Goal: Find specific page/section: Find specific page/section

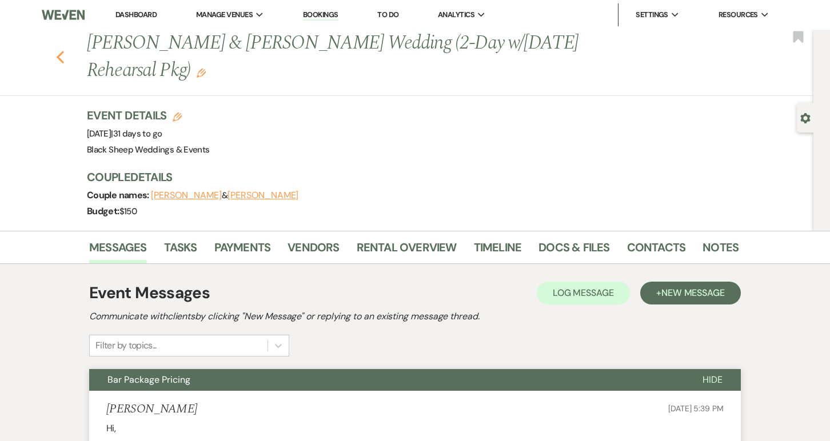
click at [59, 55] on use "button" at bounding box center [60, 57] width 7 height 13
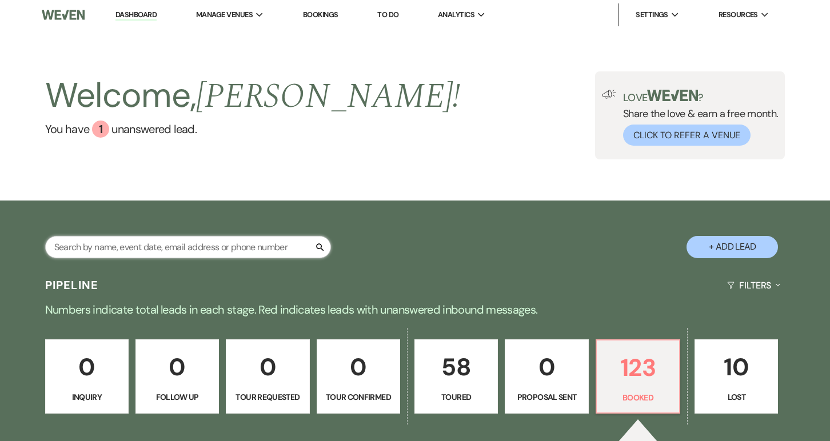
click at [98, 252] on input "text" at bounding box center [188, 247] width 286 height 22
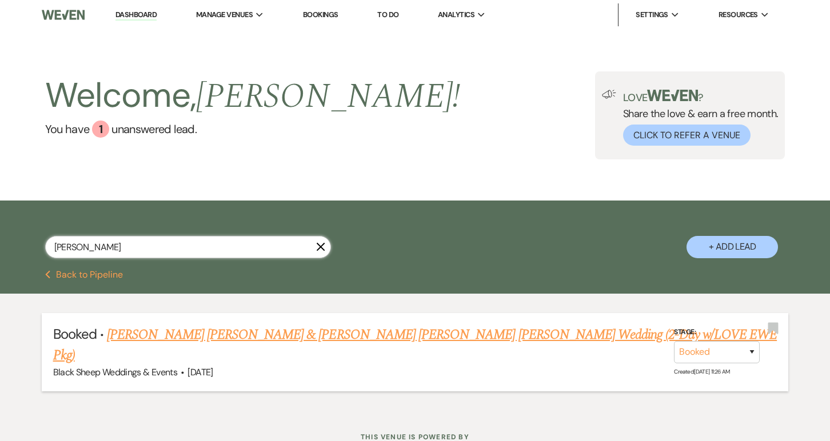
type input "[PERSON_NAME]"
click at [208, 331] on link "[PERSON_NAME] [PERSON_NAME] & [PERSON_NAME] [PERSON_NAME] [PERSON_NAME] Wedding…" at bounding box center [415, 345] width 724 height 41
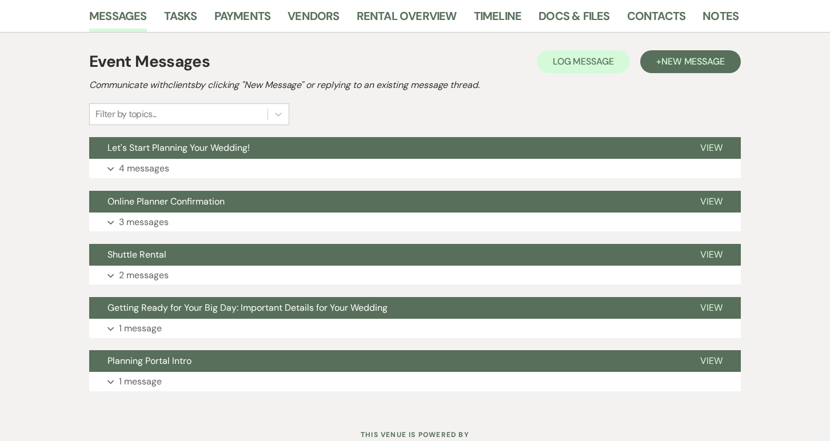
scroll to position [273, 0]
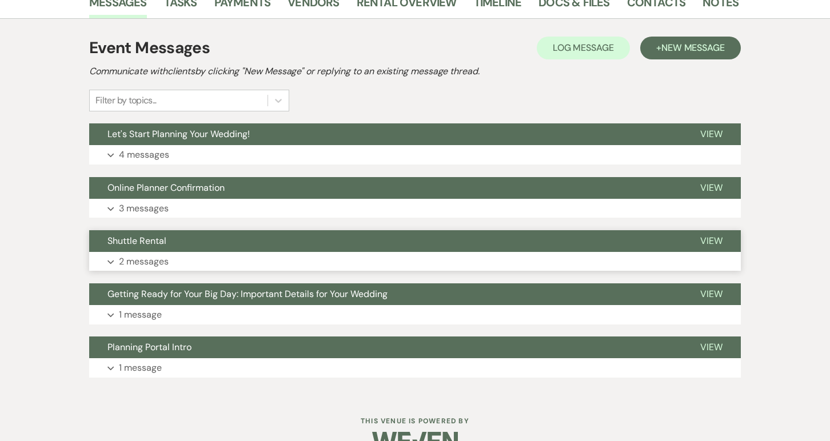
click at [156, 254] on p "2 messages" at bounding box center [144, 261] width 50 height 15
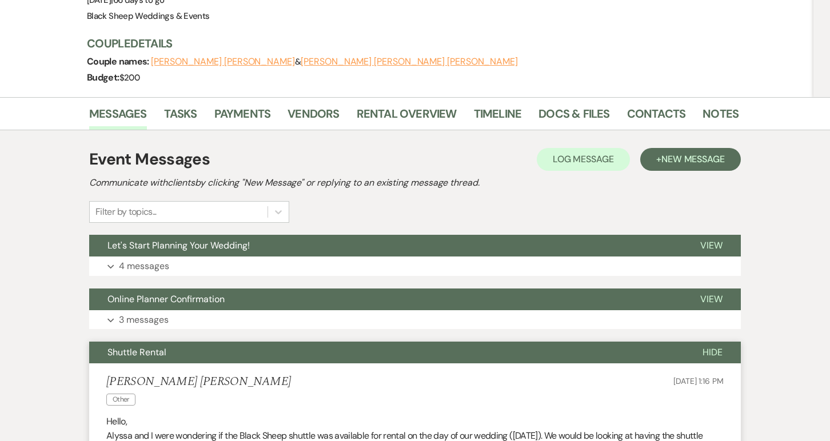
scroll to position [165, 0]
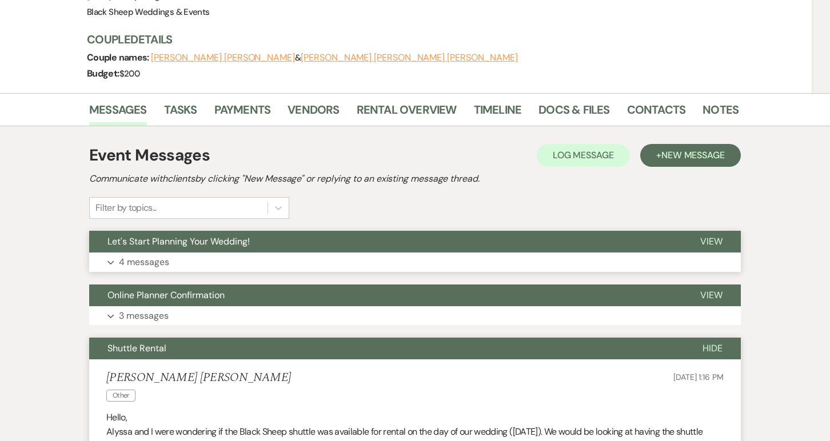
click at [144, 255] on p "4 messages" at bounding box center [144, 262] width 50 height 15
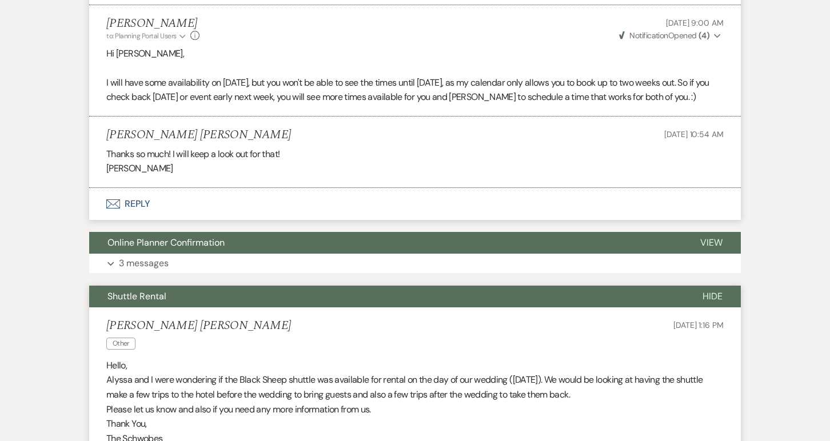
scroll to position [1009, 0]
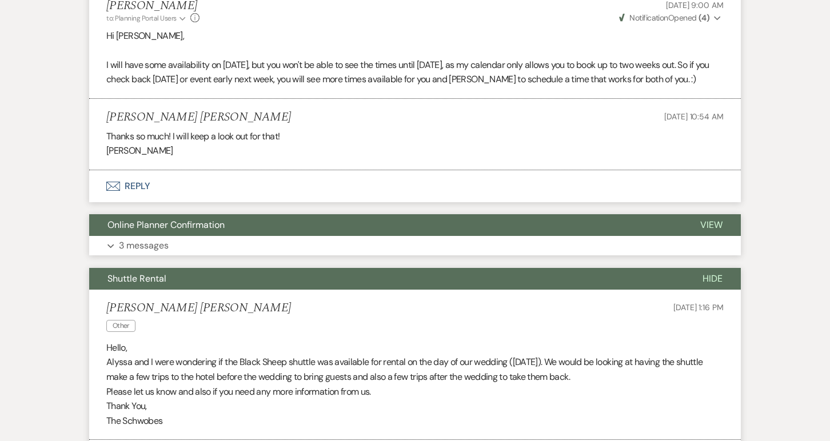
click at [141, 238] on p "3 messages" at bounding box center [144, 245] width 50 height 15
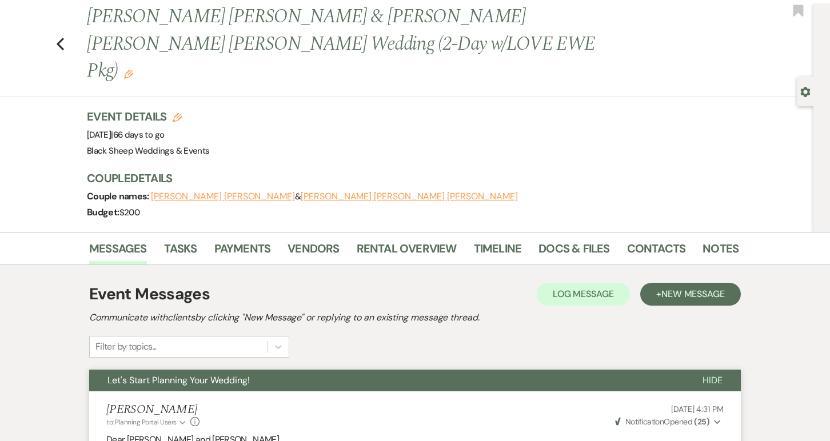
scroll to position [0, 0]
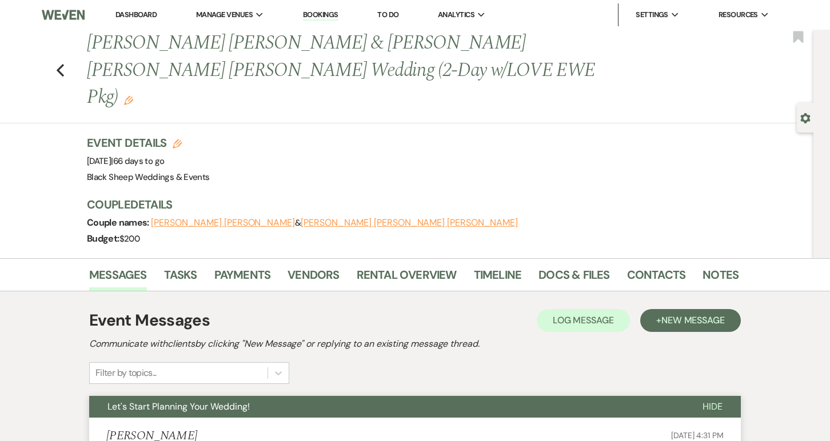
click at [198, 218] on button "[PERSON_NAME] [PERSON_NAME]" at bounding box center [223, 222] width 144 height 9
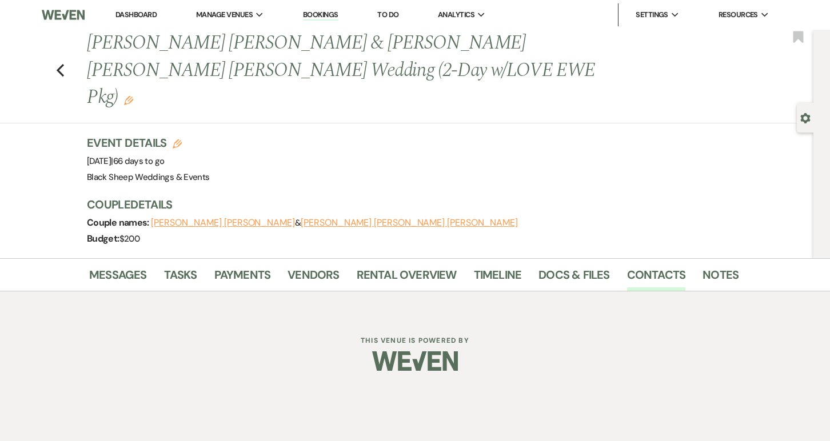
select select "1"
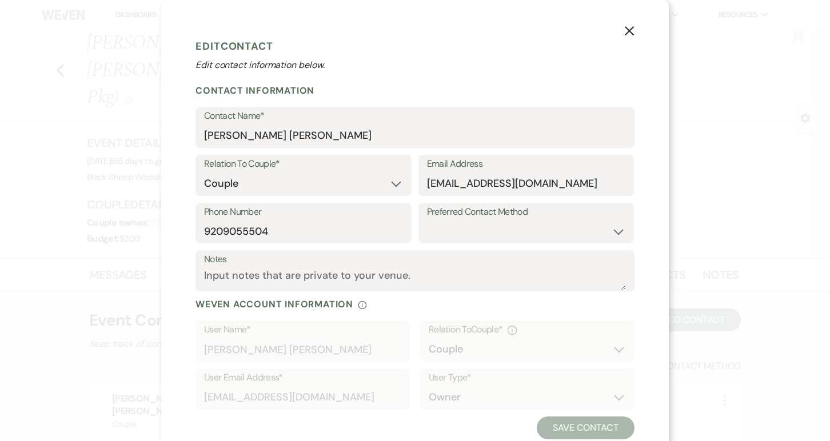
click at [632, 29] on use "button" at bounding box center [629, 30] width 9 height 9
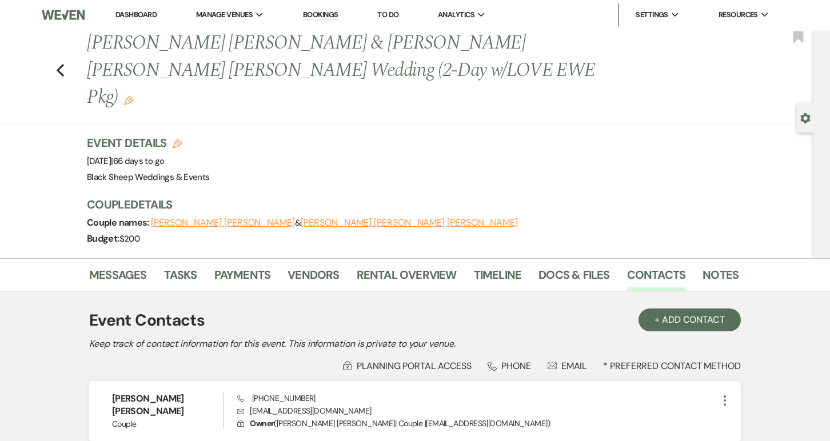
click at [301, 218] on button "[PERSON_NAME] [PERSON_NAME] [PERSON_NAME]" at bounding box center [409, 222] width 217 height 9
select select "1"
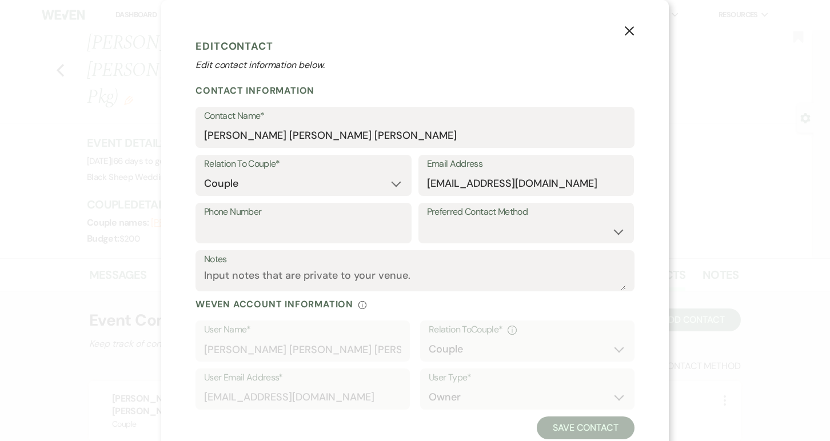
click at [630, 28] on icon "X" at bounding box center [629, 31] width 10 height 10
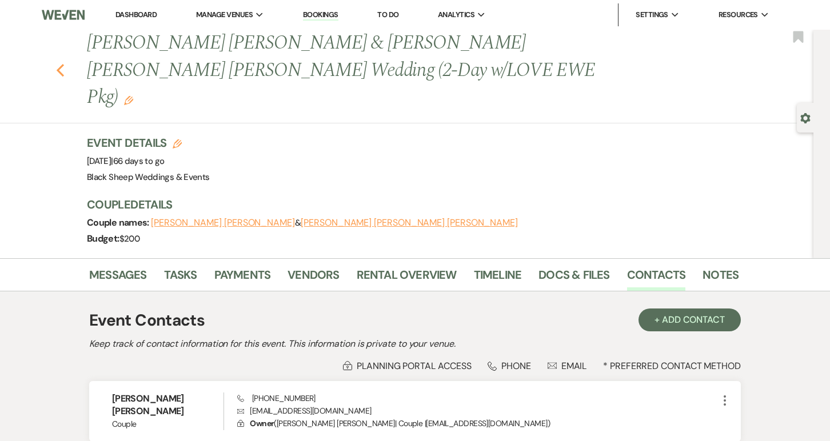
click at [59, 64] on use "button" at bounding box center [60, 70] width 7 height 13
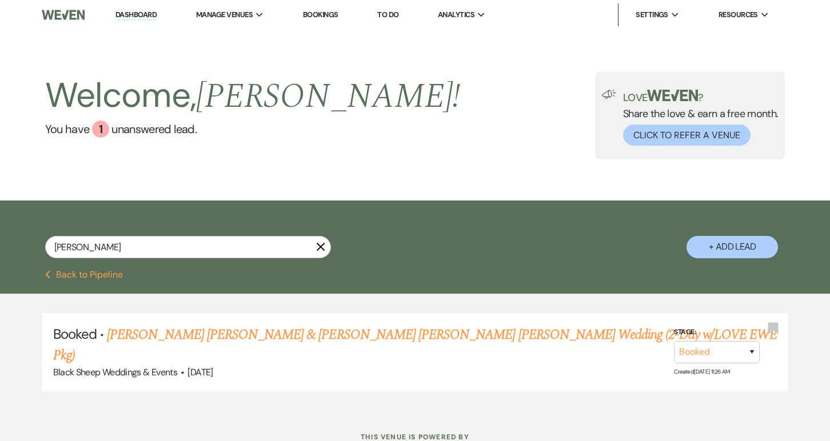
click at [322, 250] on icon "X" at bounding box center [320, 246] width 9 height 9
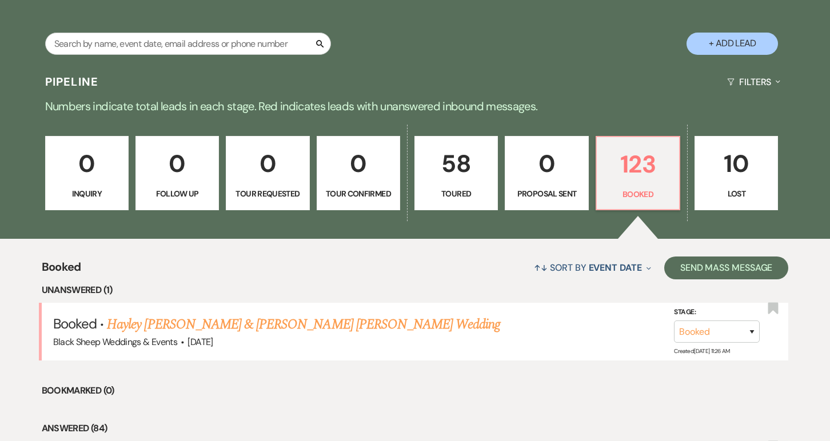
scroll to position [183, 0]
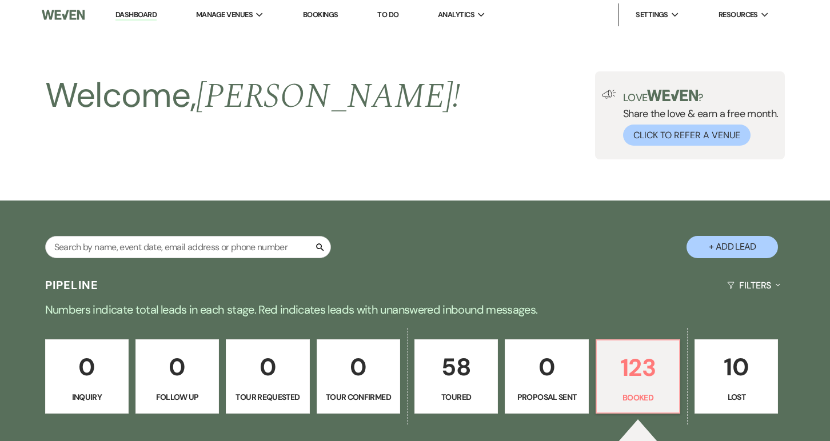
scroll to position [183, 0]
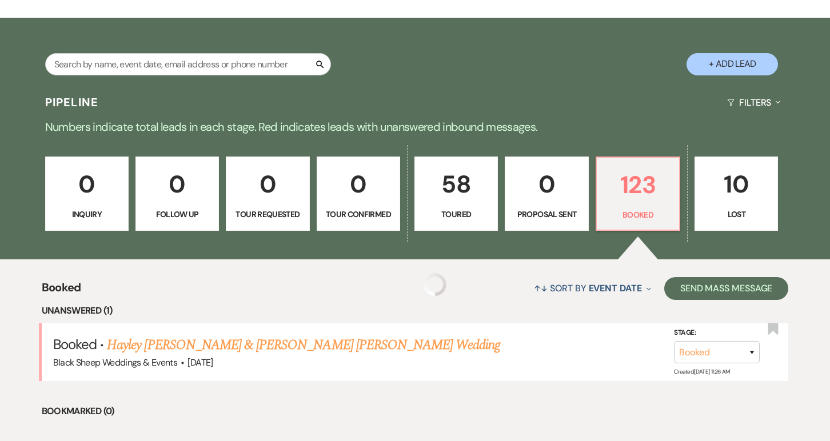
type input "[PERSON_NAME]"
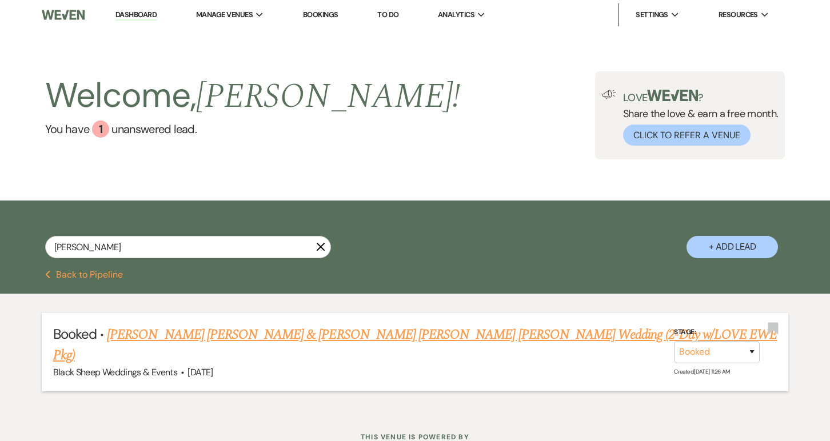
click at [224, 339] on link "[PERSON_NAME] [PERSON_NAME] & [PERSON_NAME] [PERSON_NAME] [PERSON_NAME] Wedding…" at bounding box center [415, 345] width 724 height 41
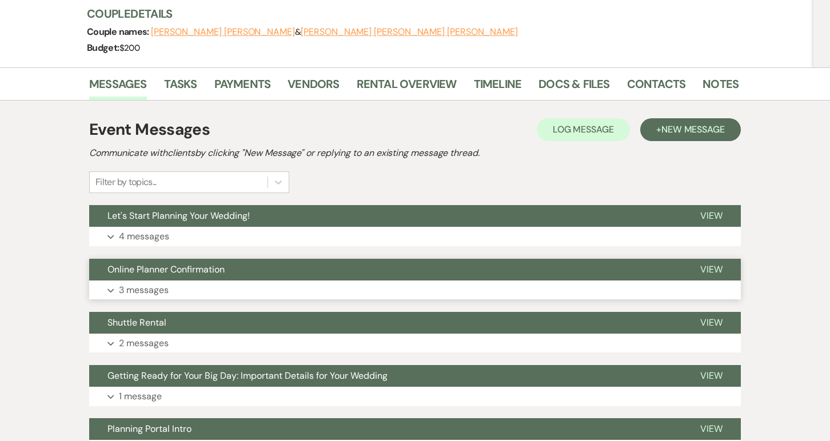
scroll to position [192, 0]
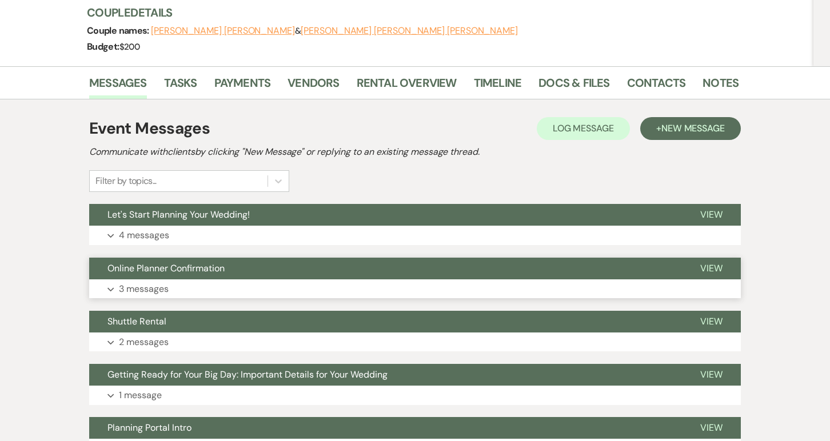
click at [176, 262] on span "Online Planner Confirmation" at bounding box center [165, 268] width 117 height 12
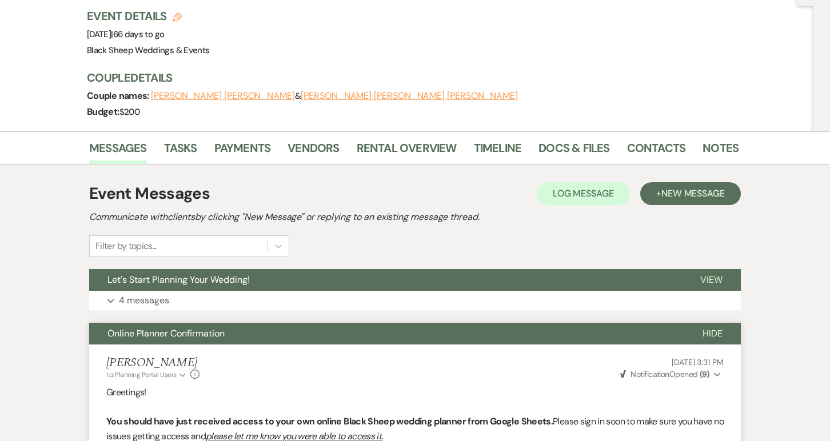
scroll to position [0, 0]
